Goal: Task Accomplishment & Management: Manage account settings

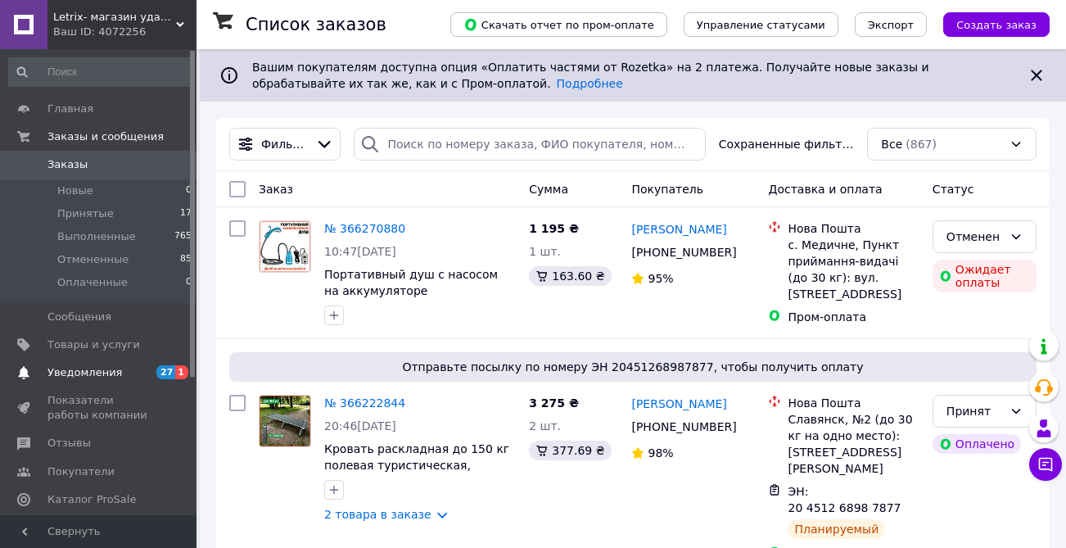
click at [126, 366] on span "Уведомления" at bounding box center [99, 372] width 104 height 15
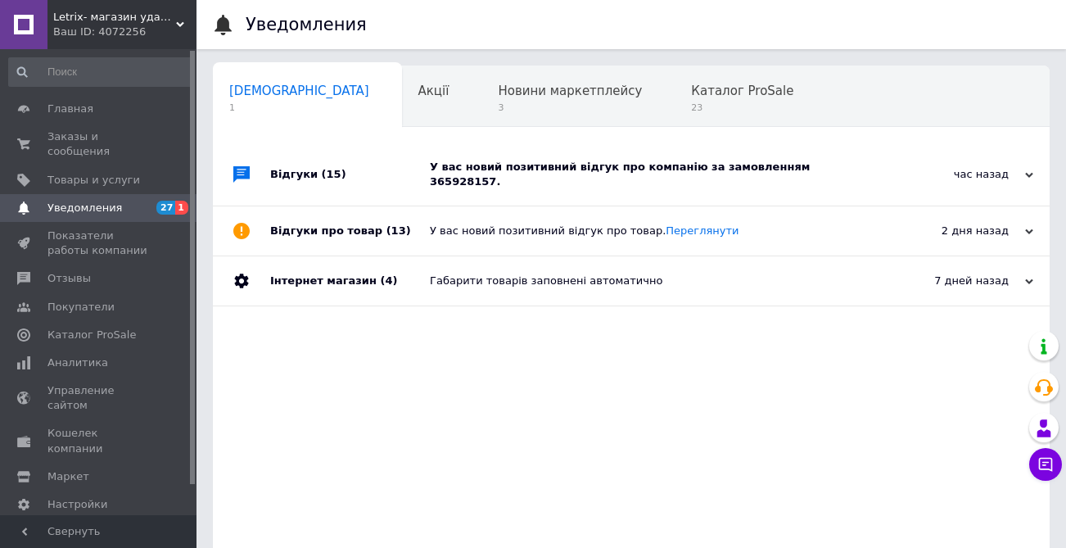
click at [521, 153] on div "У вас новий позитивний відгук про компанію за замовленням 365928157." at bounding box center [649, 174] width 439 height 62
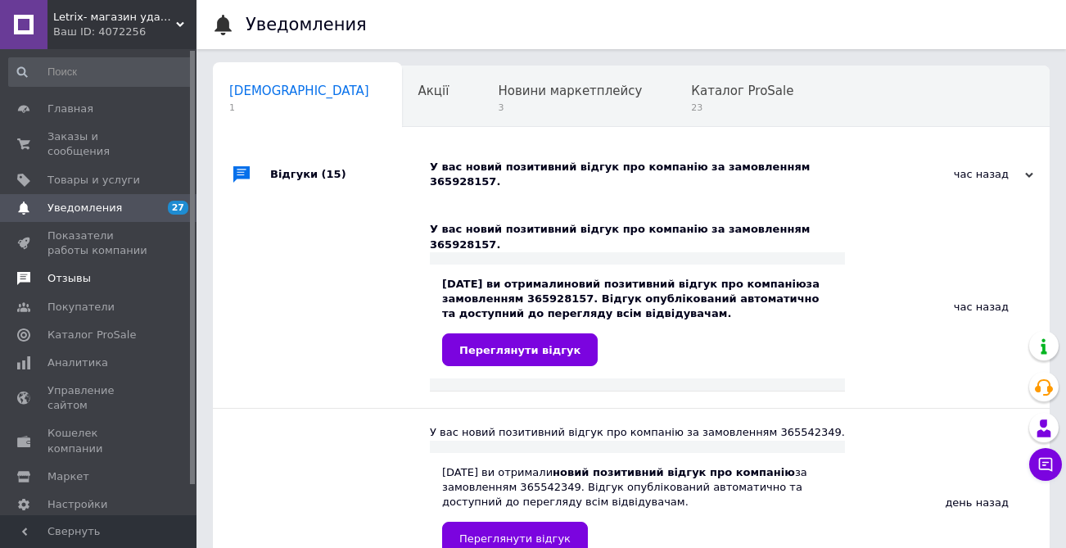
click at [95, 280] on span "Отзывы" at bounding box center [99, 278] width 104 height 15
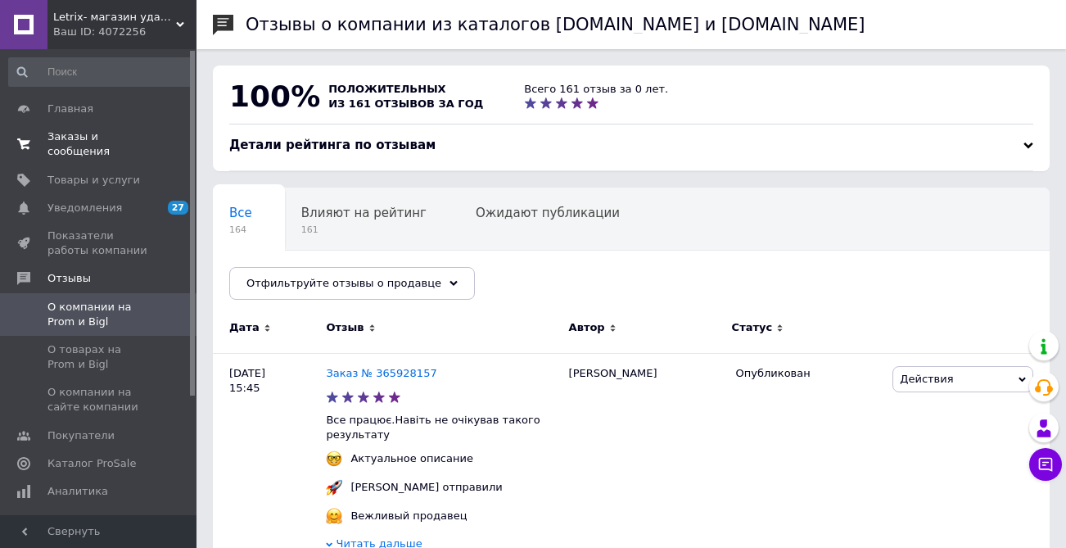
click at [73, 157] on span "Заказы и сообщения" at bounding box center [99, 143] width 104 height 29
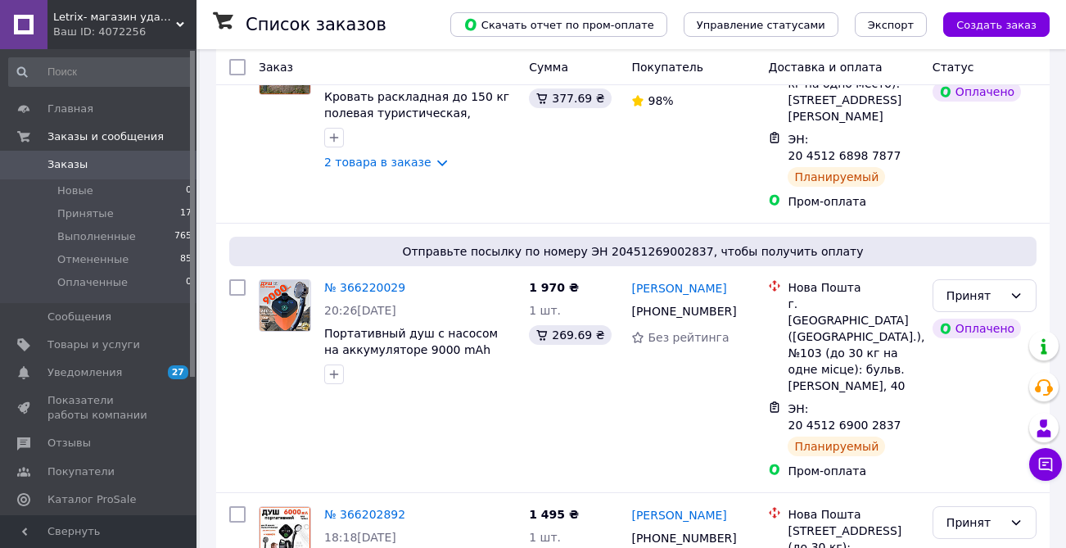
scroll to position [800, 0]
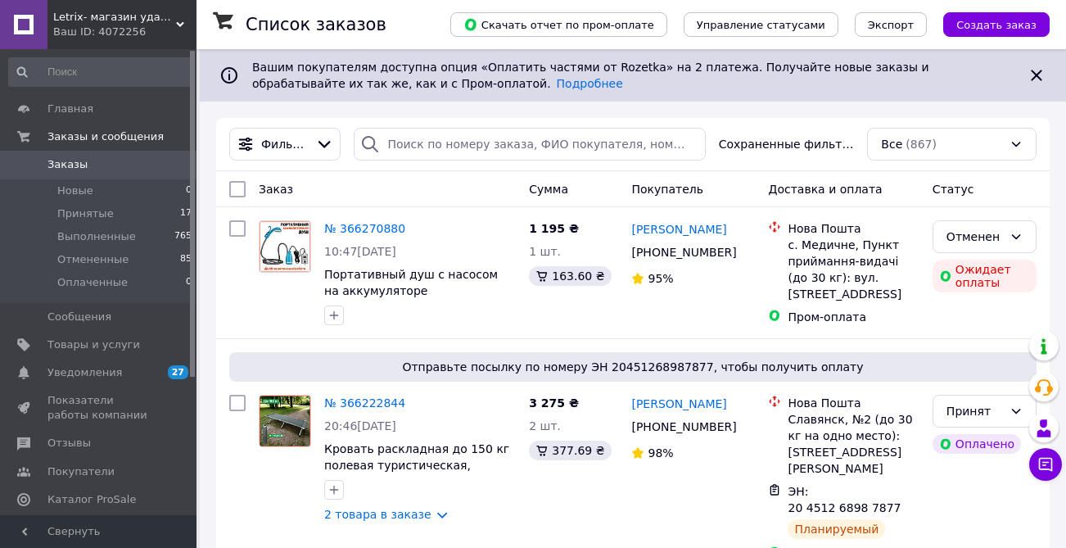
click at [63, 165] on span "Заказы" at bounding box center [67, 164] width 40 height 15
